Goal: Information Seeking & Learning: Find specific fact

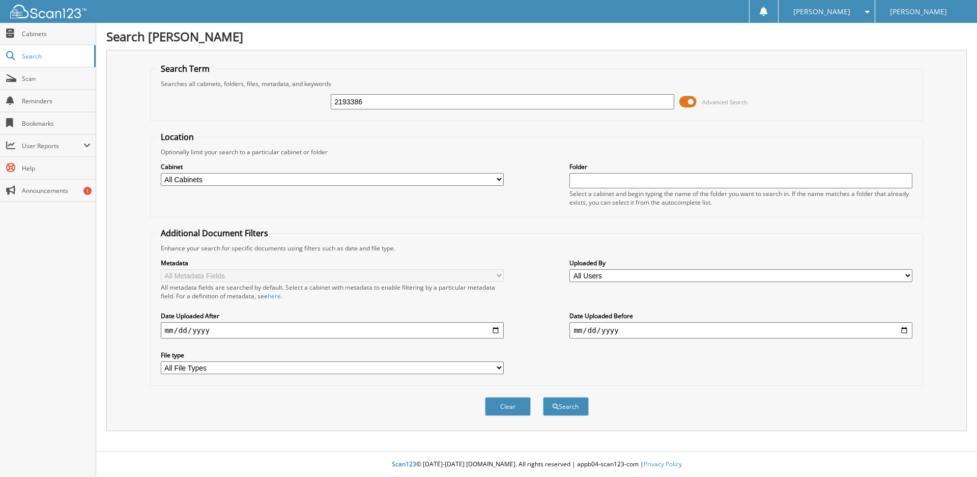
type input "2193386"
click at [543, 397] on button "Search" at bounding box center [566, 406] width 46 height 19
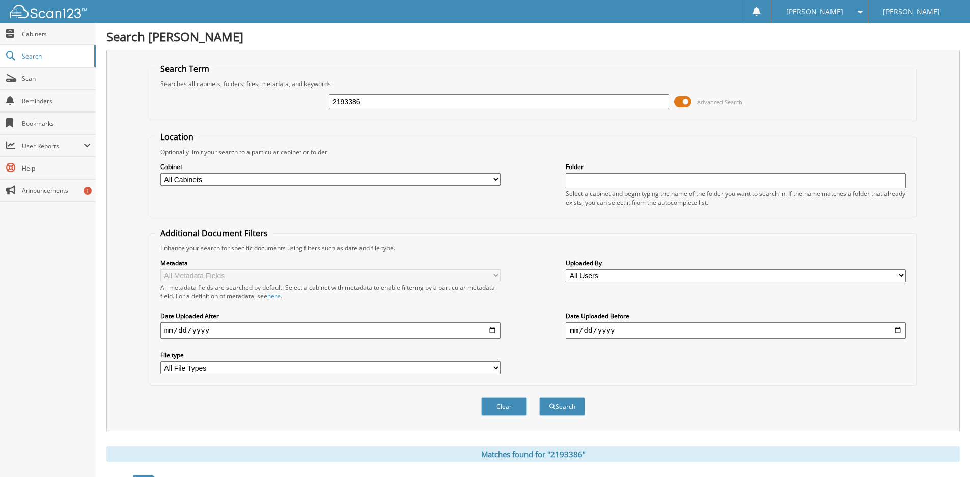
click at [685, 102] on span at bounding box center [682, 101] width 17 height 15
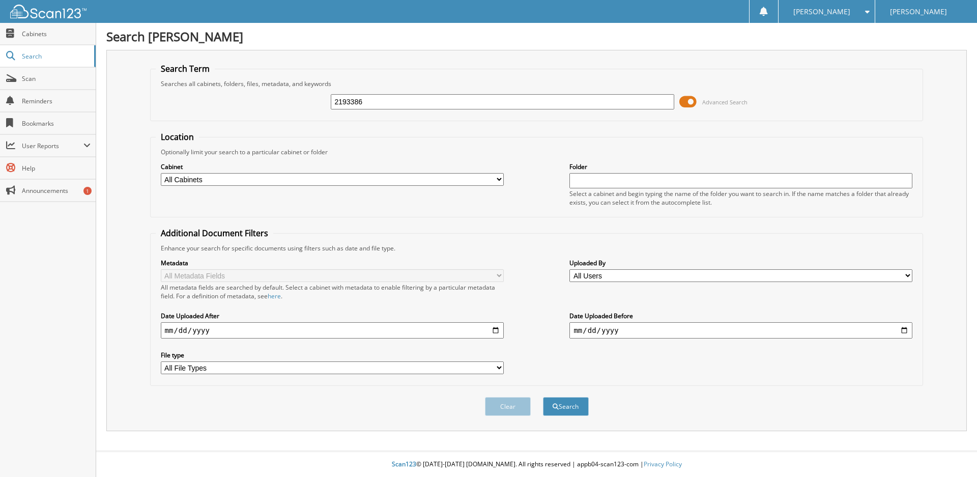
click at [688, 102] on span at bounding box center [687, 101] width 17 height 15
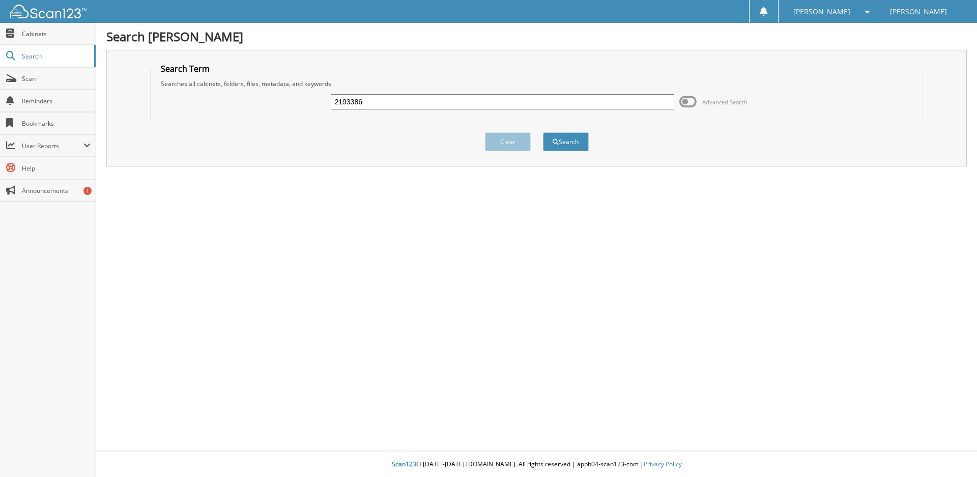
click at [688, 102] on span at bounding box center [687, 101] width 17 height 15
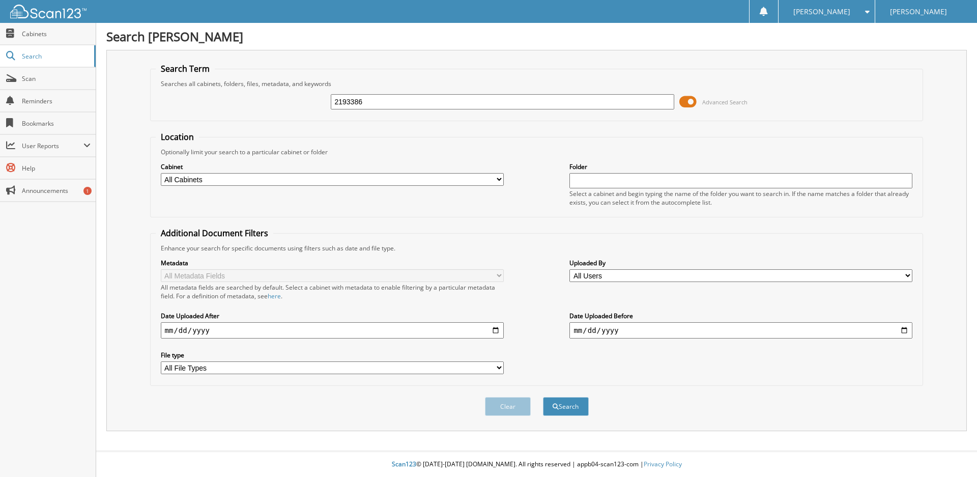
click at [714, 103] on span "Advanced Search" at bounding box center [724, 102] width 45 height 8
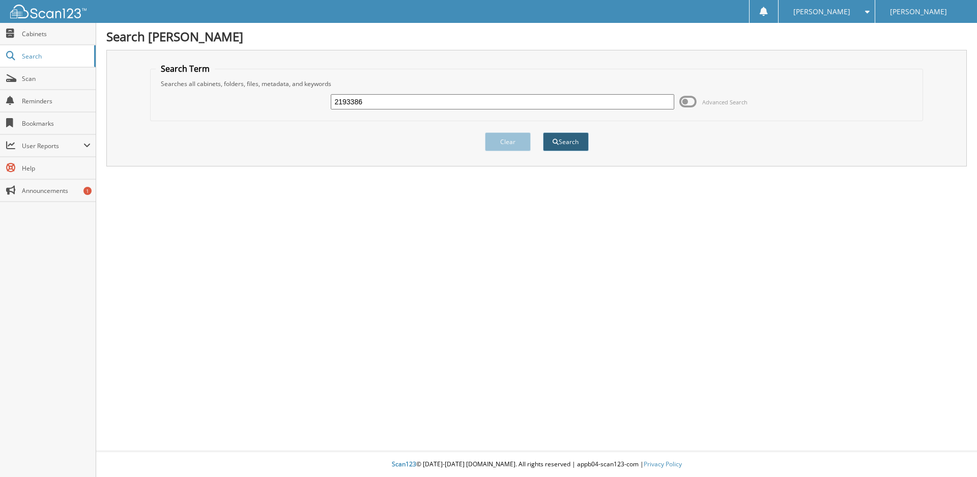
click at [551, 146] on button "Search" at bounding box center [566, 141] width 46 height 19
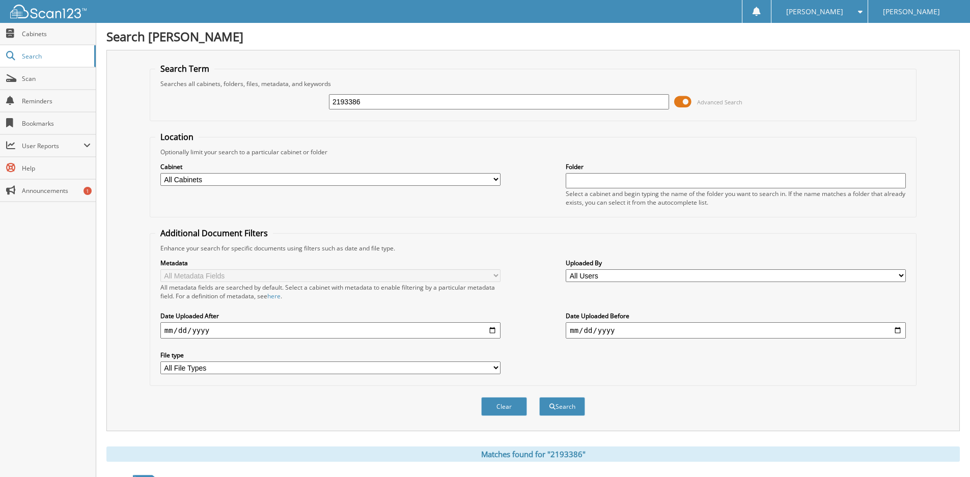
click at [619, 100] on input "2193386" at bounding box center [499, 101] width 340 height 15
click at [689, 102] on span at bounding box center [682, 101] width 17 height 15
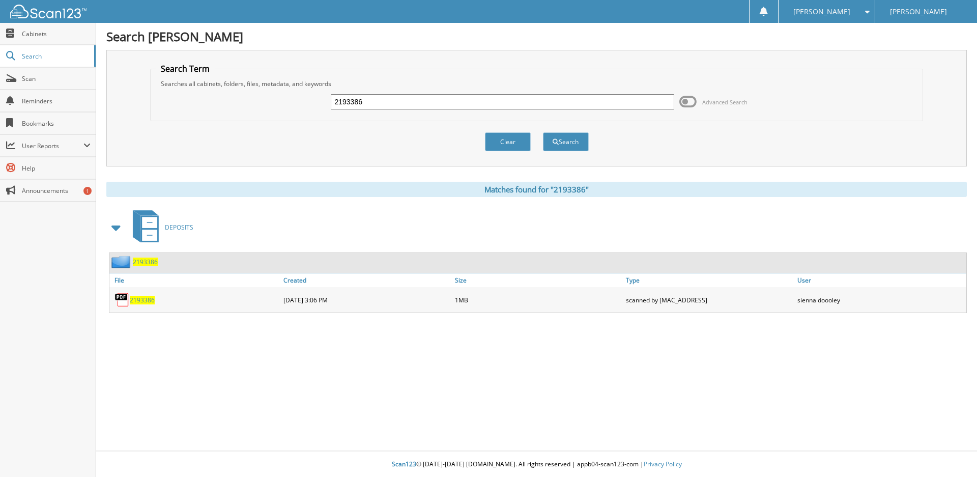
click at [133, 298] on span "2193386" at bounding box center [142, 300] width 25 height 9
click at [138, 297] on span "2193386" at bounding box center [142, 300] width 25 height 9
click at [123, 299] on img at bounding box center [122, 299] width 15 height 15
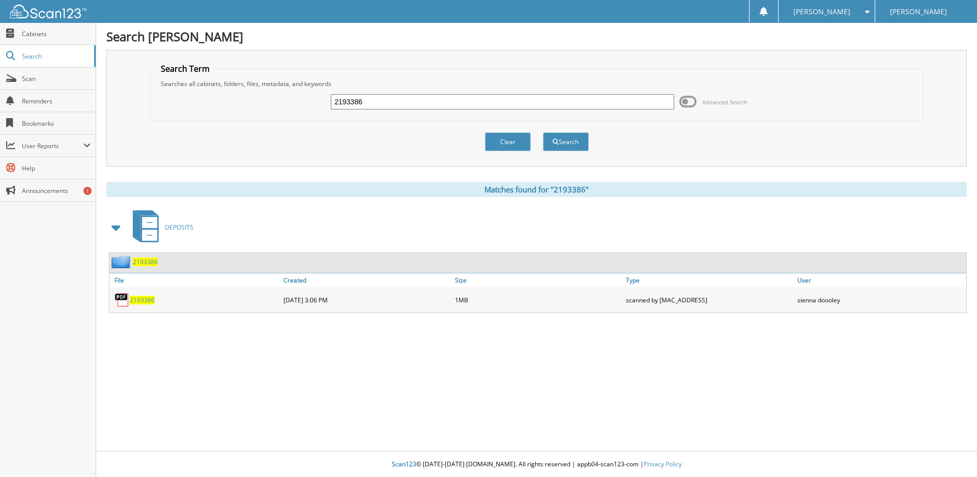
click at [123, 299] on img at bounding box center [122, 299] width 15 height 15
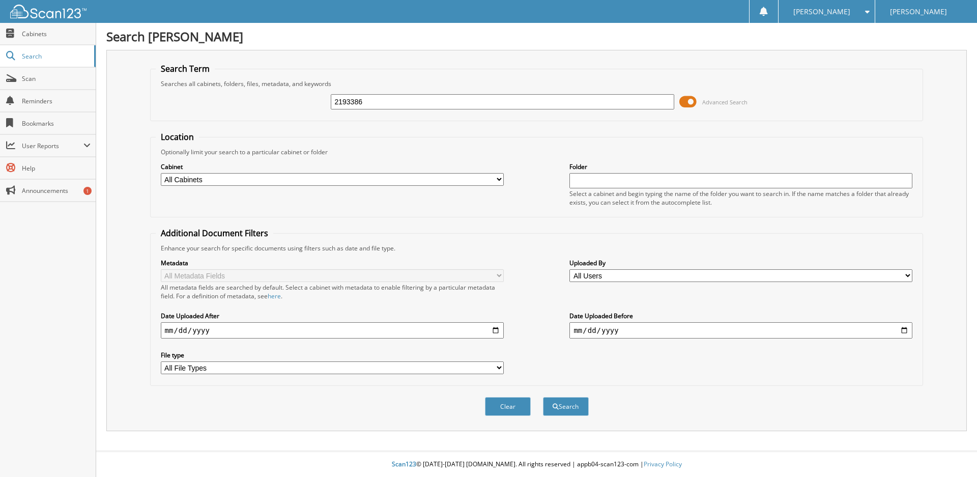
type input "2193386"
click at [543, 397] on button "Search" at bounding box center [566, 406] width 46 height 19
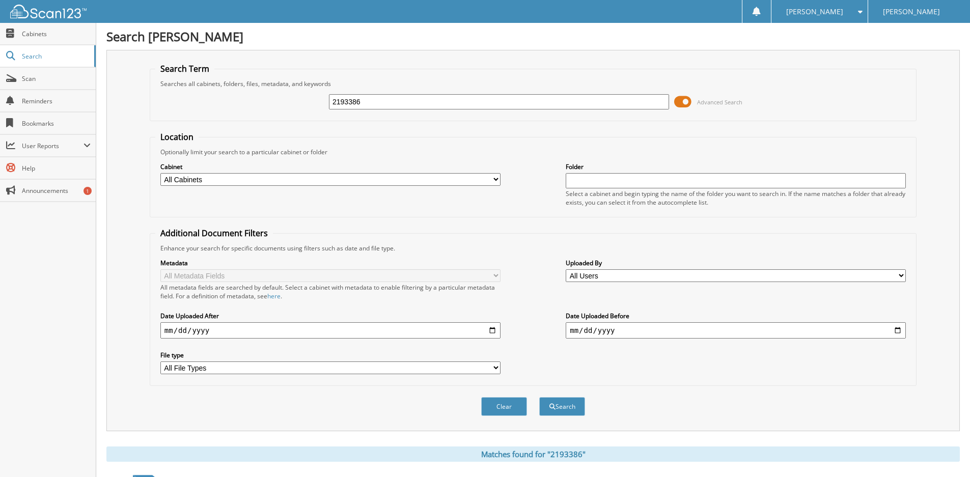
click at [677, 103] on span at bounding box center [682, 101] width 17 height 15
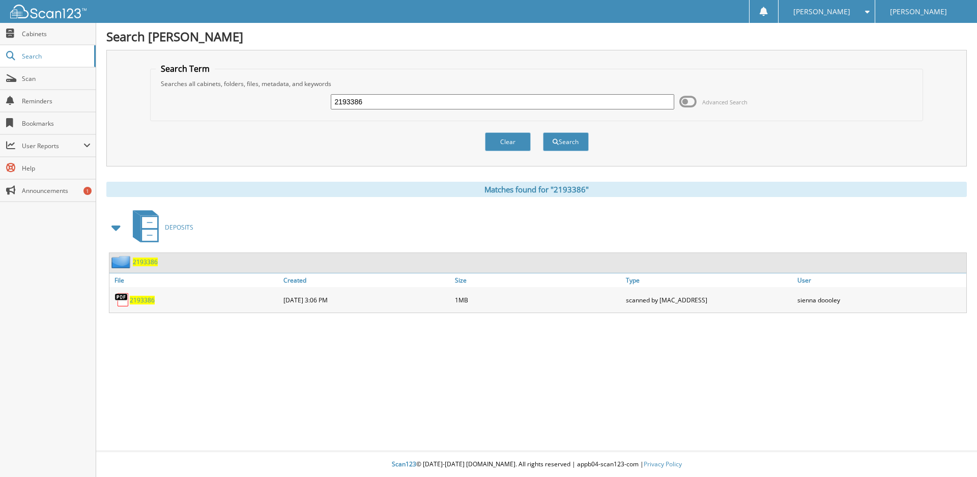
click at [690, 99] on span at bounding box center [687, 101] width 17 height 15
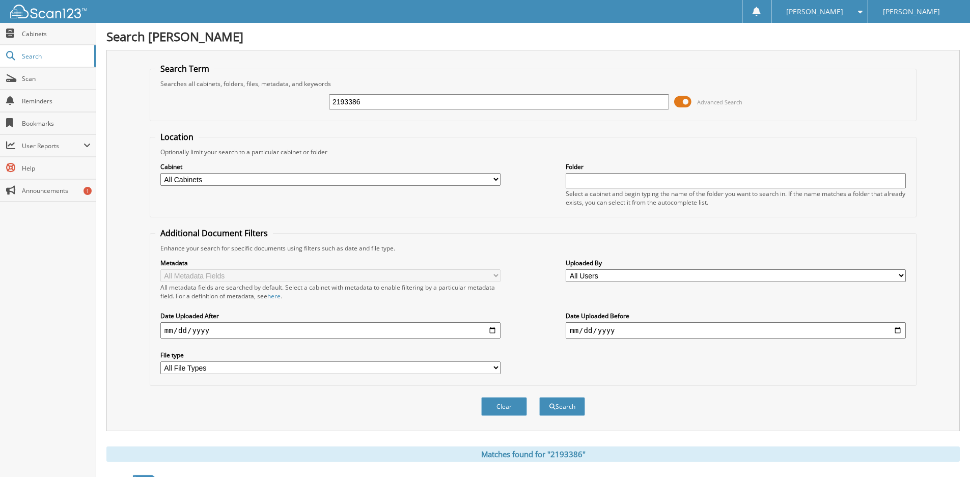
click at [690, 99] on span at bounding box center [682, 101] width 17 height 15
